Goal: Information Seeking & Learning: Find specific fact

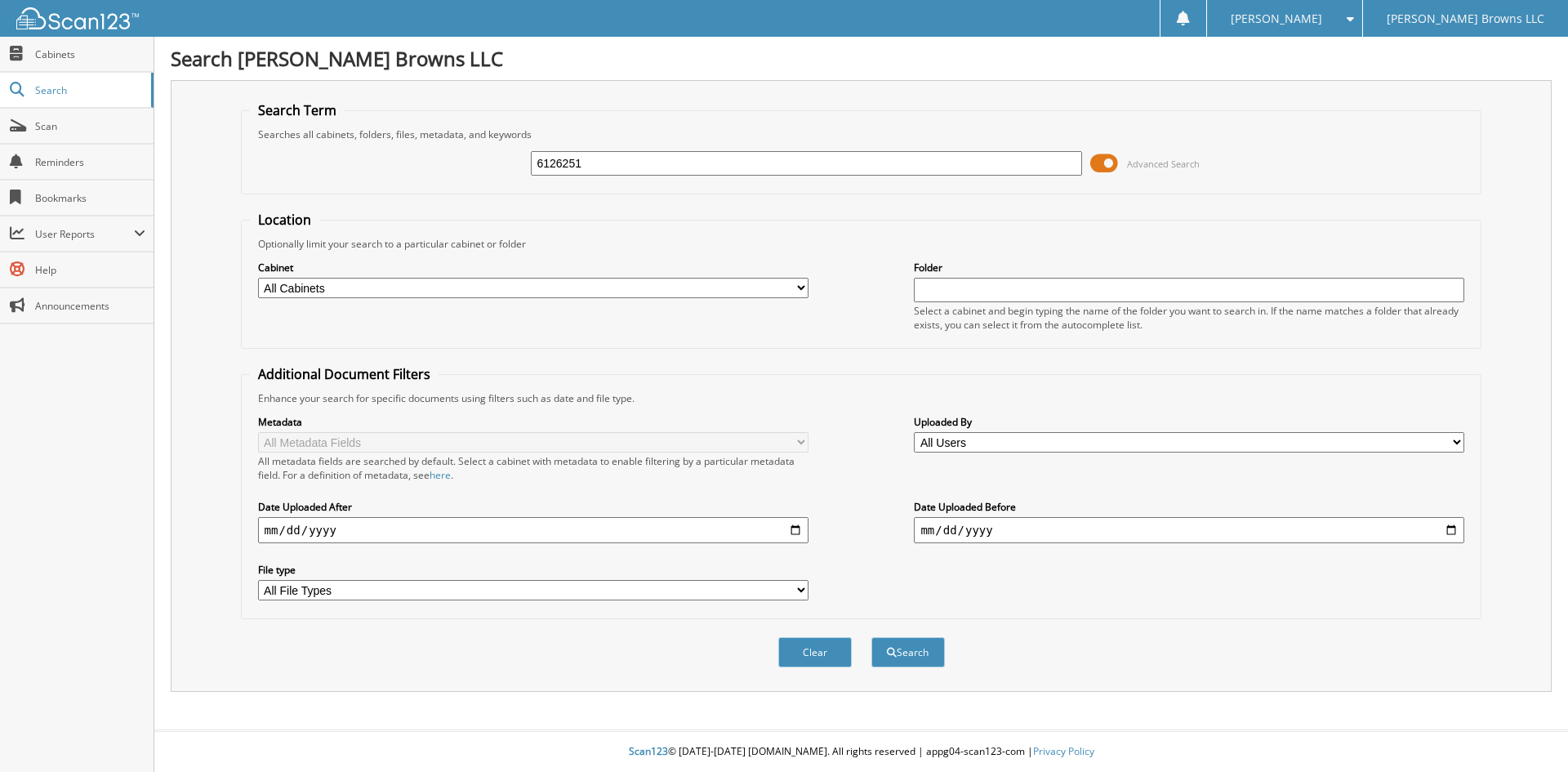
type input "6126251"
click at [871, 638] on button "Search" at bounding box center [908, 652] width 73 height 30
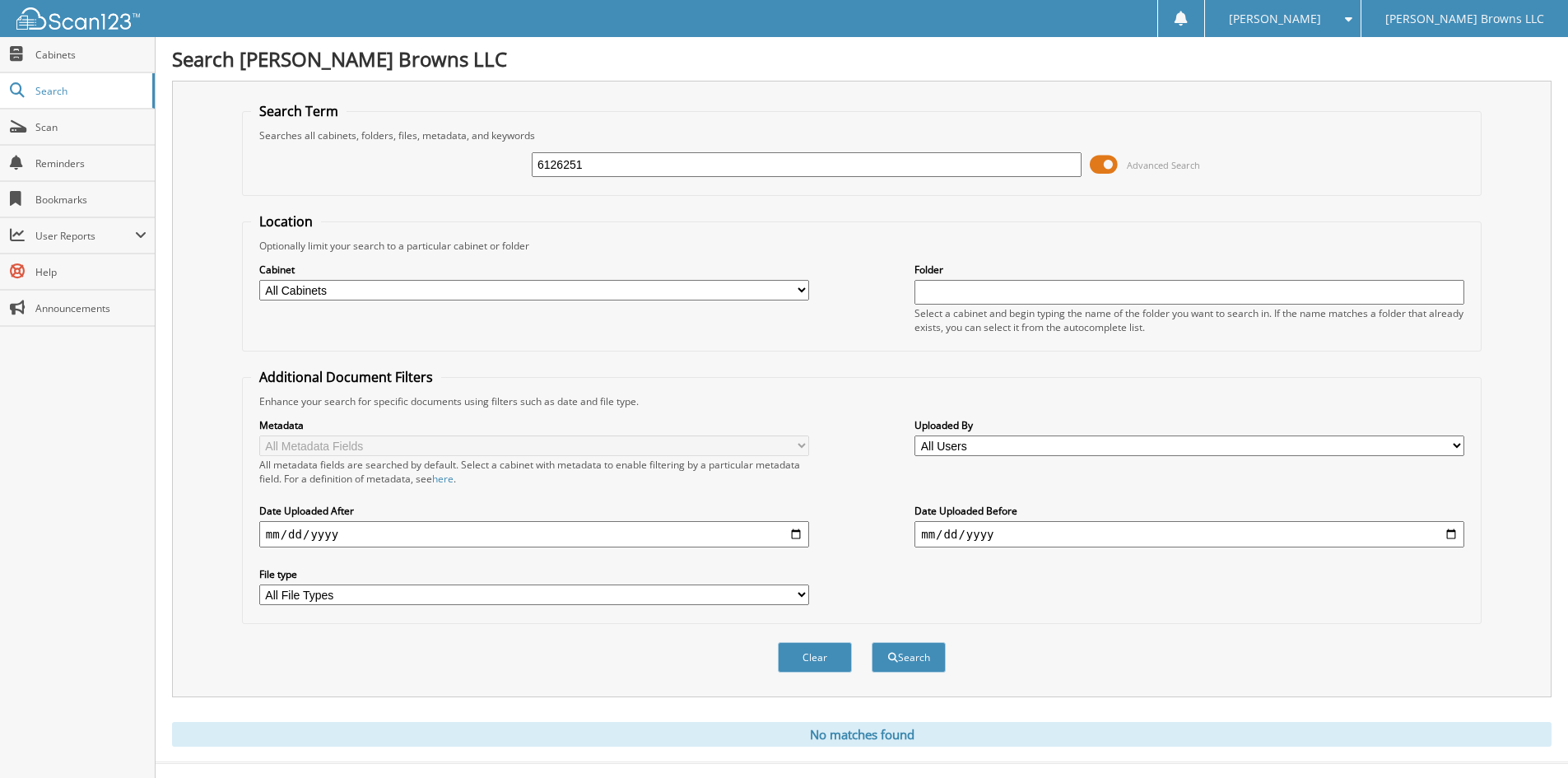
click at [855, 168] on input "6126251" at bounding box center [806, 164] width 550 height 25
type input "t"
type input "hetrick"
click at [872, 642] on button "Search" at bounding box center [908, 657] width 74 height 30
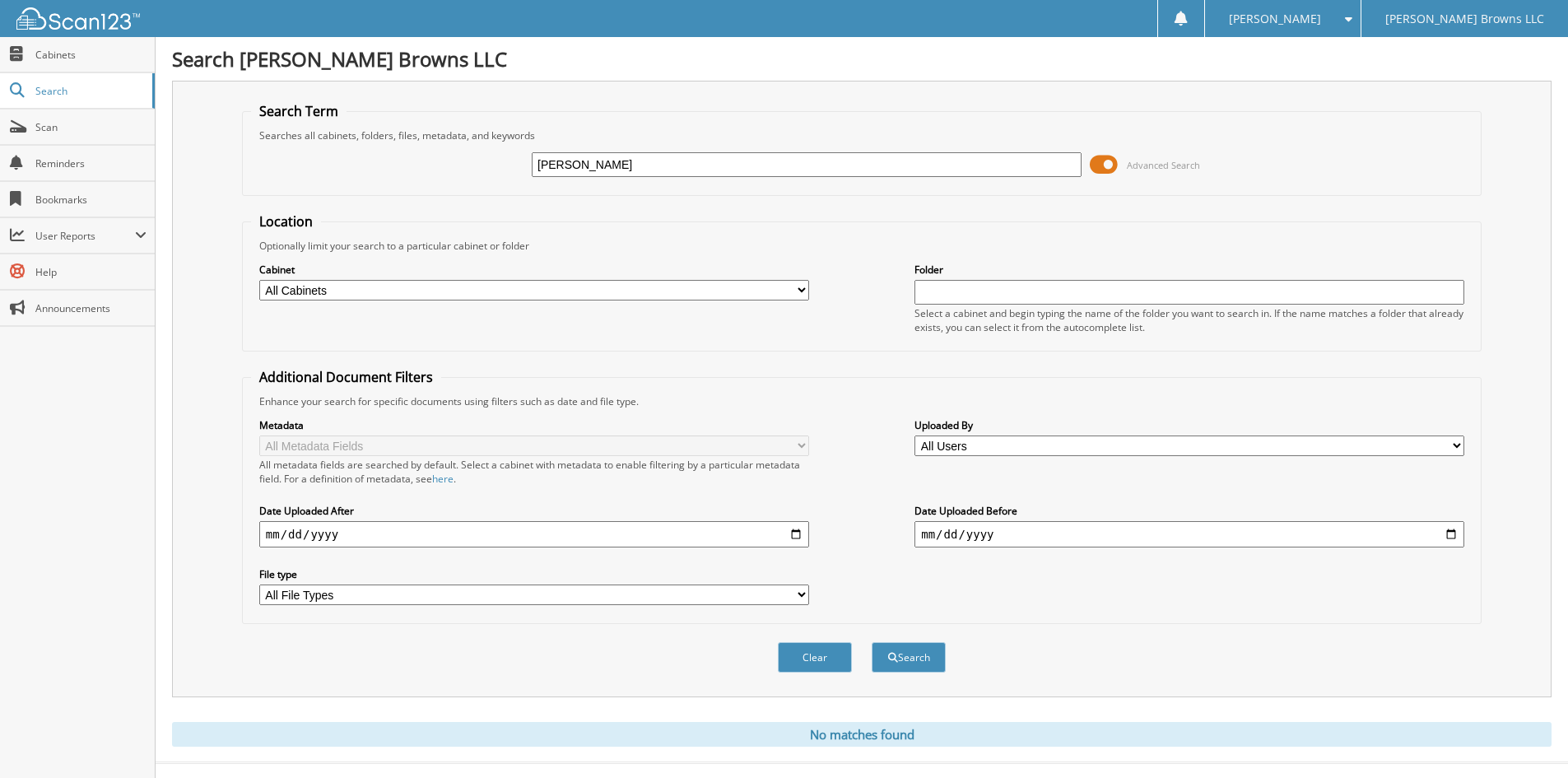
click at [727, 163] on input "[PERSON_NAME]" at bounding box center [806, 164] width 550 height 25
type input "d50513"
click at [872, 642] on button "Search" at bounding box center [908, 657] width 74 height 30
click at [97, 66] on link "Cabinets" at bounding box center [77, 54] width 155 height 35
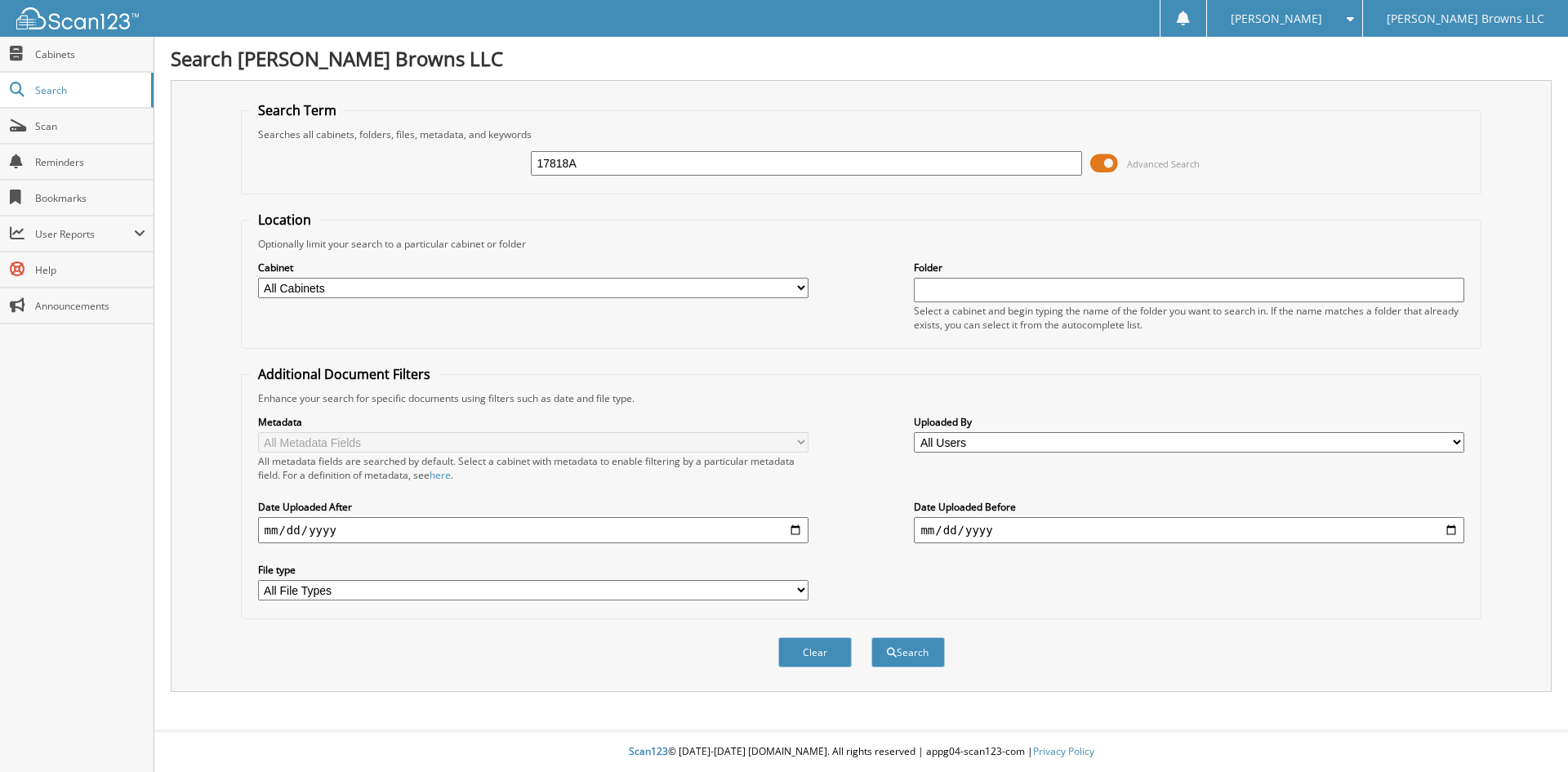
type input "17818A"
click at [871, 638] on button "Search" at bounding box center [908, 652] width 73 height 30
